Goal: Task Accomplishment & Management: Manage account settings

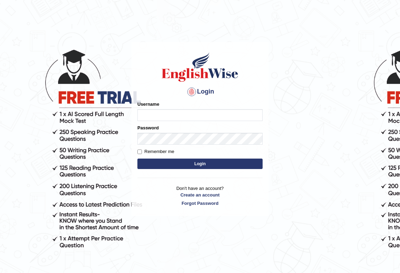
click at [179, 119] on input "Username" at bounding box center [199, 115] width 125 height 12
type input "bibek25"
click at [203, 167] on button "Login" at bounding box center [199, 164] width 125 height 10
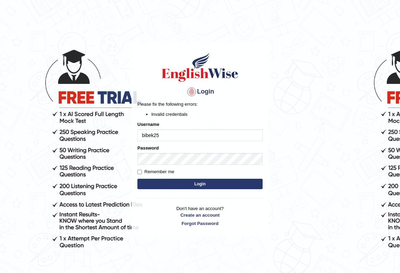
click at [182, 134] on input "bibek25" at bounding box center [199, 135] width 125 height 12
click at [185, 182] on button "Login" at bounding box center [199, 184] width 125 height 10
click at [194, 183] on button "Login" at bounding box center [199, 184] width 125 height 10
click at [186, 185] on button "Login" at bounding box center [199, 184] width 125 height 10
click at [200, 187] on button "Login" at bounding box center [199, 184] width 125 height 10
